Goal: Check status: Check status

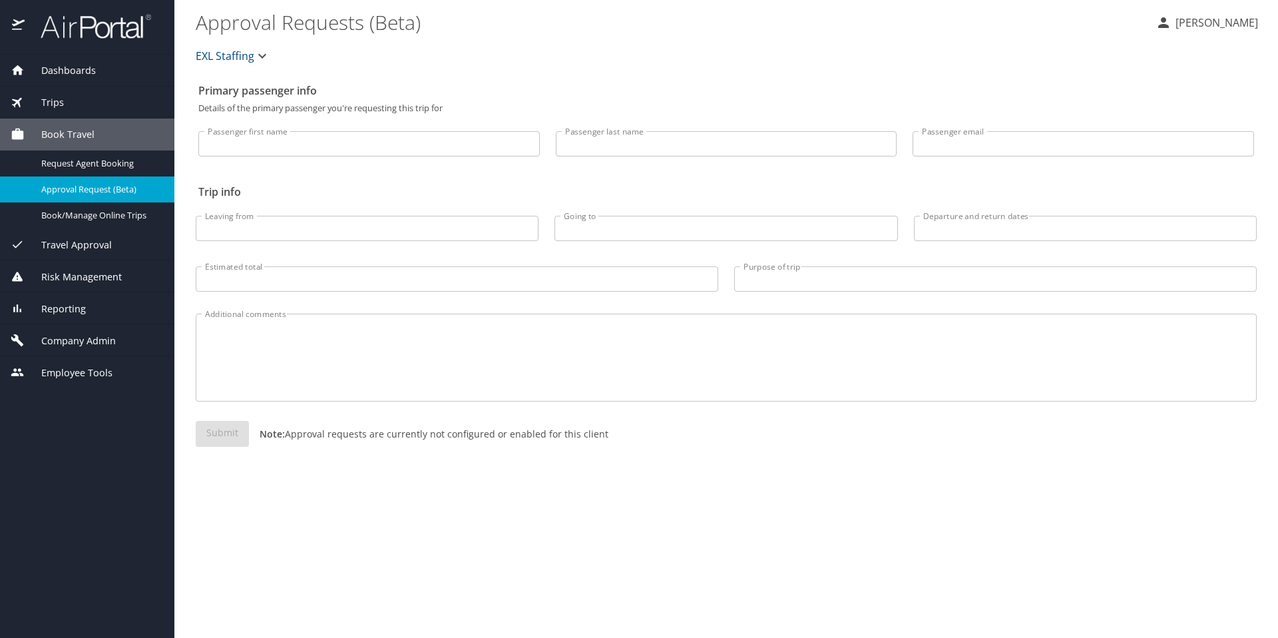
click at [63, 107] on div "Trips" at bounding box center [87, 102] width 153 height 15
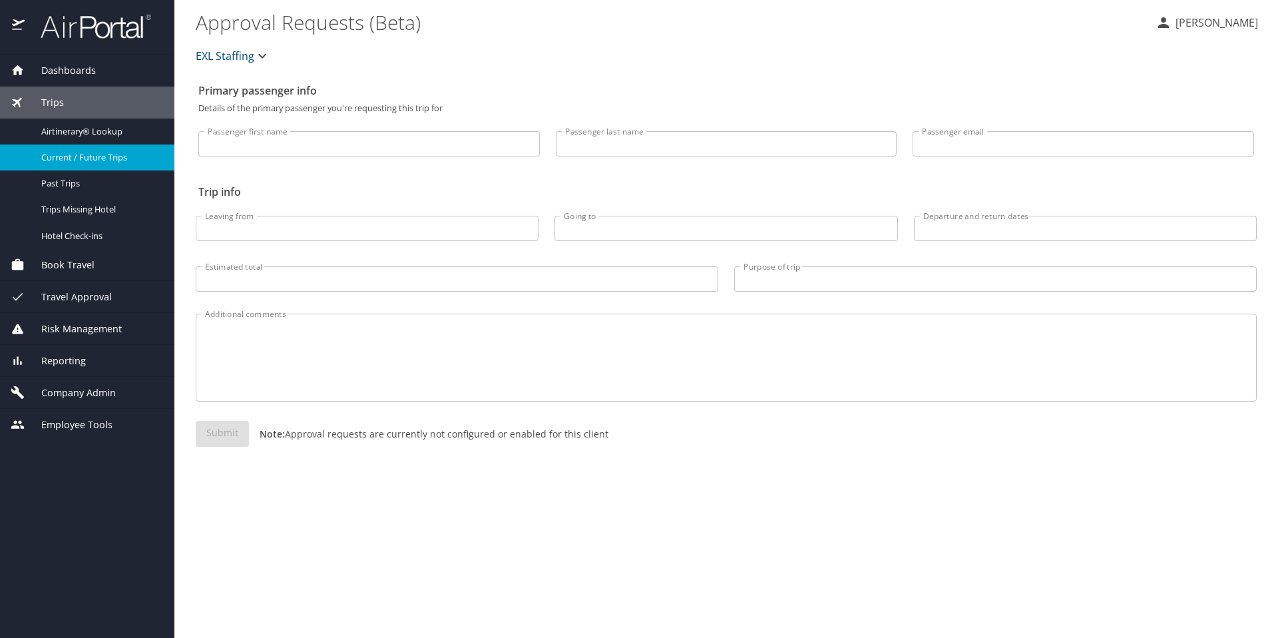
click at [68, 152] on span "Current / Future Trips" at bounding box center [99, 157] width 117 height 13
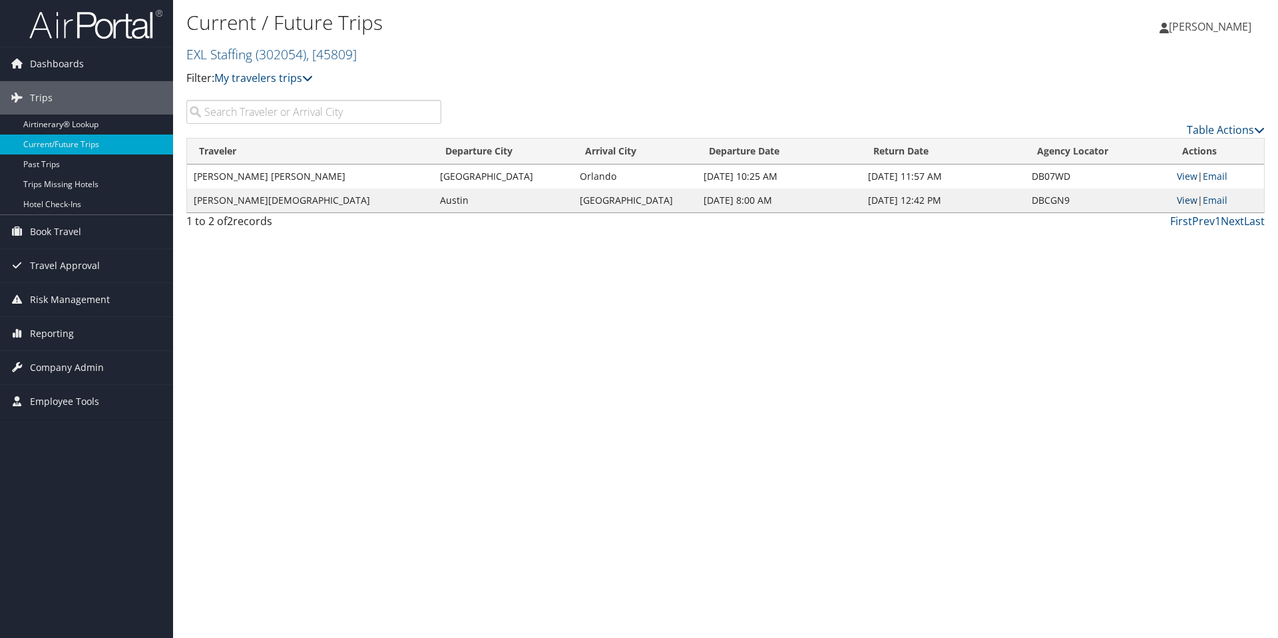
click at [1187, 202] on link "View" at bounding box center [1187, 200] width 21 height 13
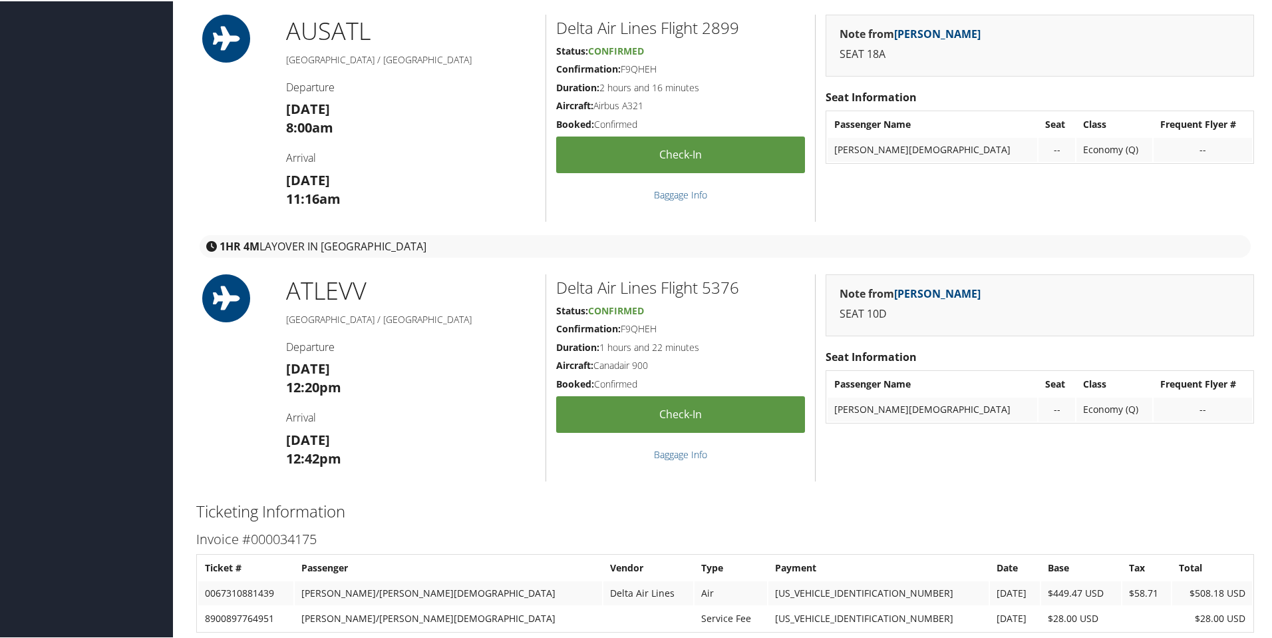
scroll to position [432, 0]
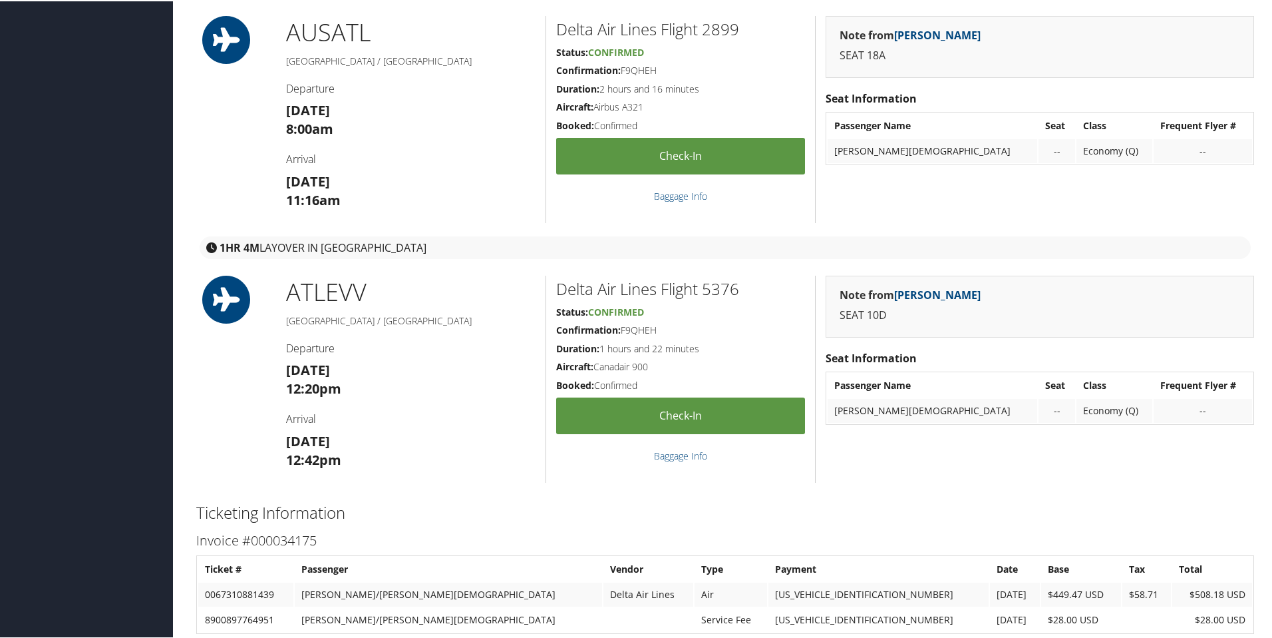
click at [368, 292] on h1 "ATL EVV" at bounding box center [411, 290] width 250 height 33
copy h1 "EVV"
